Goal: Transaction & Acquisition: Download file/media

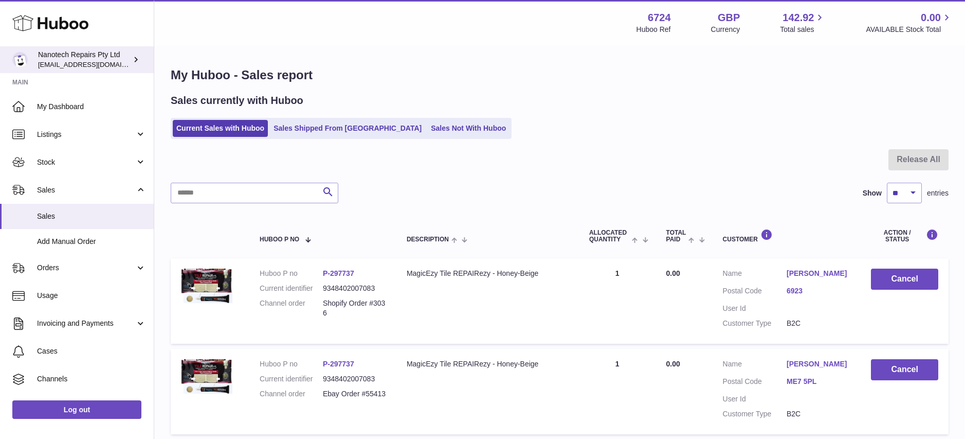
click at [85, 58] on div "Nanotech Repairs Pty Ltd info@nanotechrepairs.com" at bounding box center [84, 60] width 93 height 20
click at [95, 62] on span "[EMAIL_ADDRESS][DOMAIN_NAME]" at bounding box center [94, 64] width 113 height 8
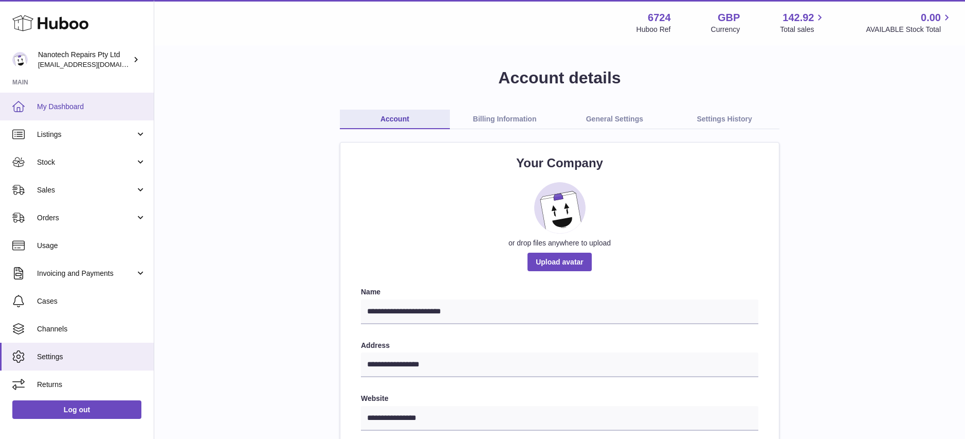
click at [117, 103] on span "My Dashboard" at bounding box center [91, 107] width 109 height 10
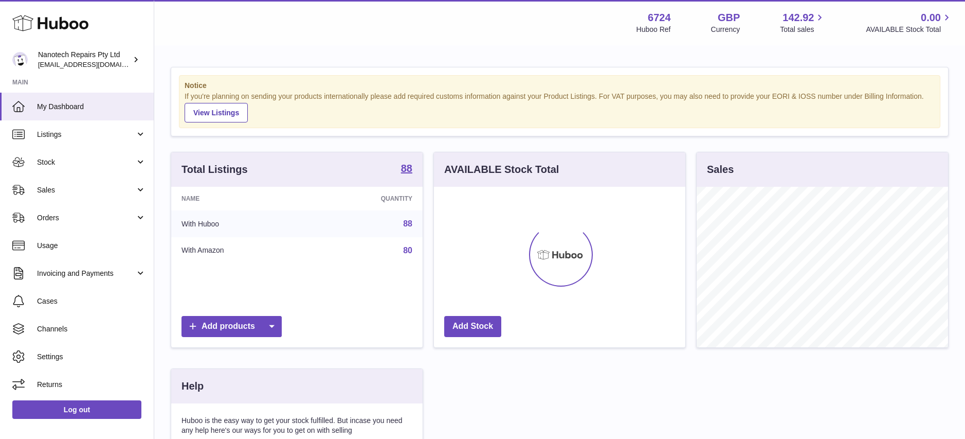
scroll to position [160, 251]
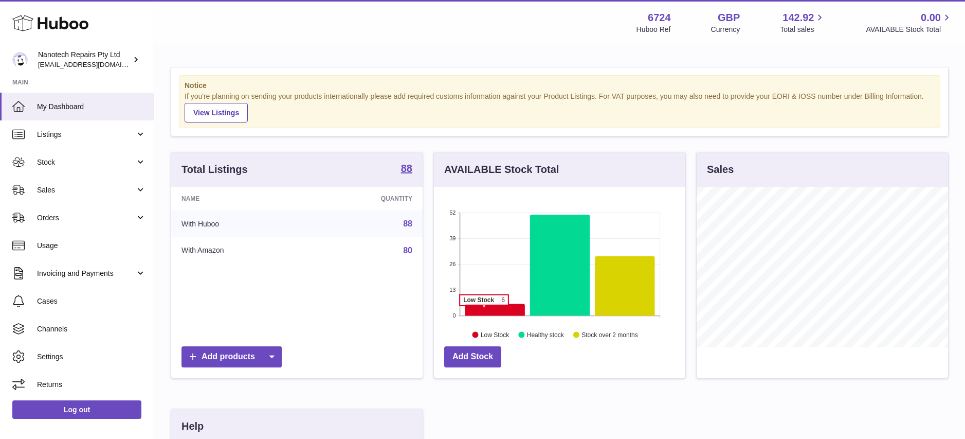
click at [484, 310] on icon at bounding box center [495, 309] width 60 height 12
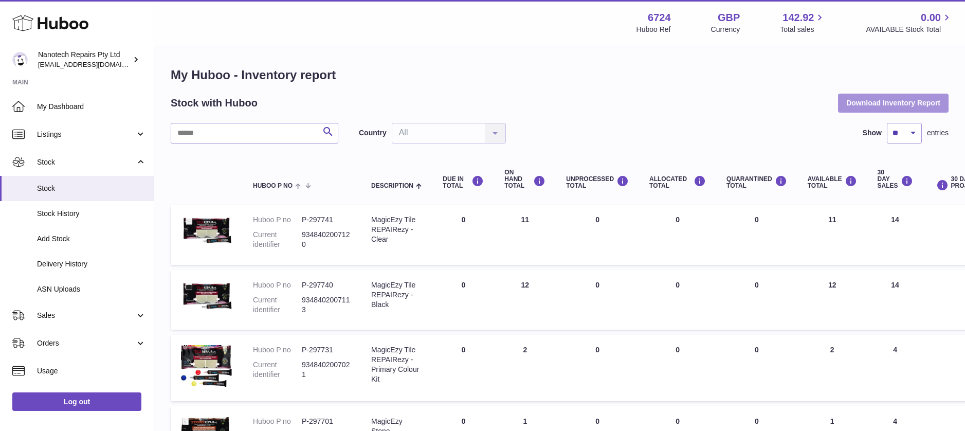
click at [892, 103] on button "Download Inventory Report" at bounding box center [893, 103] width 111 height 19
click at [879, 105] on button "Download Inventory Report" at bounding box center [893, 103] width 111 height 19
